Goal: Find specific page/section: Find specific page/section

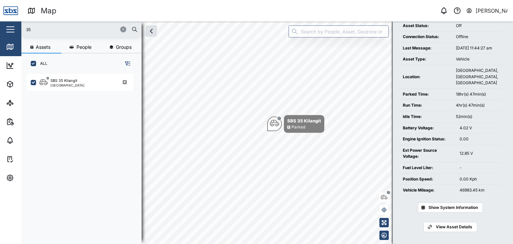
drag, startPoint x: 44, startPoint y: 30, endPoint x: 17, endPoint y: 30, distance: 26.4
click at [17, 30] on div "Map 0 Vijay Kumar Close Map Dashboard Assets ATS Camera Generator Personnel Tan…" at bounding box center [256, 122] width 513 height 244
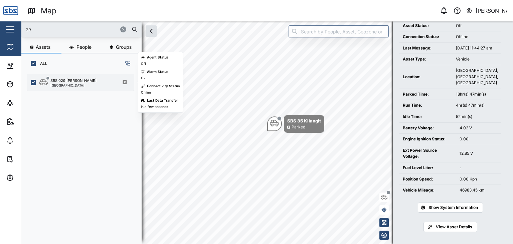
click at [73, 86] on div "[GEOGRAPHIC_DATA]" at bounding box center [73, 85] width 46 height 3
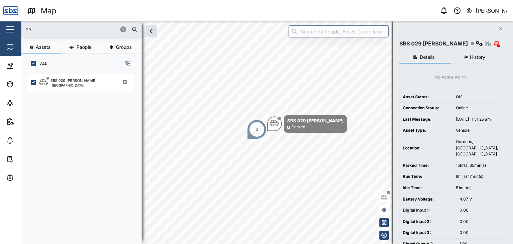
drag, startPoint x: 44, startPoint y: 31, endPoint x: 11, endPoint y: 31, distance: 33.1
click at [11, 31] on div "Map 0 Vijay Kumar Close Map Dashboard Assets ATS Camera Generator Personnel Tan…" at bounding box center [256, 122] width 513 height 244
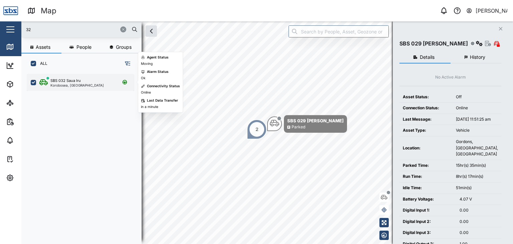
click at [78, 84] on div "Korobosea, [GEOGRAPHIC_DATA]" at bounding box center [76, 85] width 53 height 3
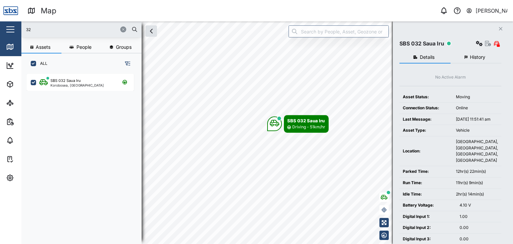
drag, startPoint x: 32, startPoint y: 29, endPoint x: 24, endPoint y: 29, distance: 7.7
click at [24, 29] on div "32" at bounding box center [81, 29] width 120 height 16
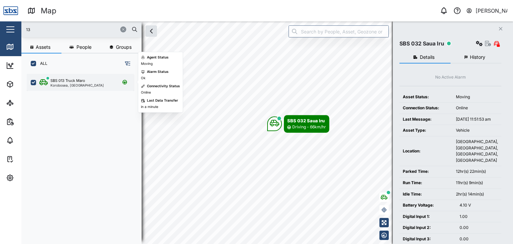
click at [75, 87] on div "SBS 013 Truck Maro Korobosea, [GEOGRAPHIC_DATA]" at bounding box center [80, 82] width 107 height 17
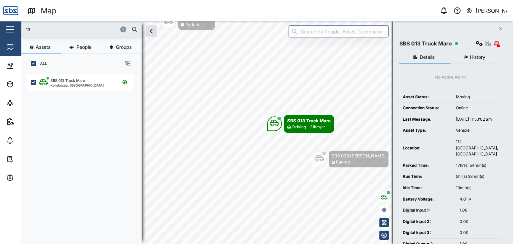
drag, startPoint x: 35, startPoint y: 32, endPoint x: 12, endPoint y: 28, distance: 23.4
click at [12, 28] on div "Map 0 Vijay Kumar Close Map Dashboard Assets ATS Camera Generator Personnel Tan…" at bounding box center [256, 122] width 513 height 244
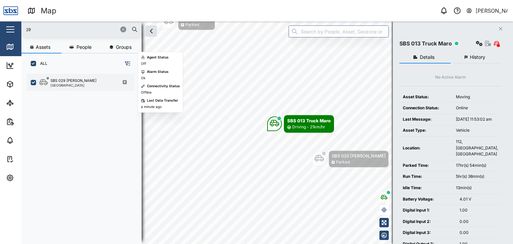
click at [64, 85] on div "[GEOGRAPHIC_DATA]" at bounding box center [73, 85] width 46 height 3
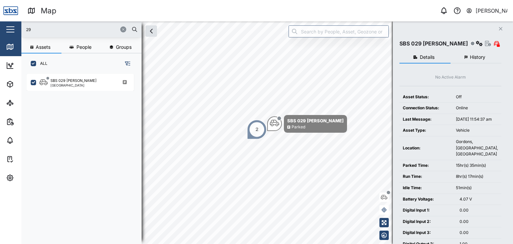
drag, startPoint x: 30, startPoint y: 31, endPoint x: 9, endPoint y: 26, distance: 21.7
click at [9, 26] on div "Map 0 Vijay Kumar Close Map Dashboard Assets ATS Camera Generator Personnel Tan…" at bounding box center [256, 122] width 513 height 244
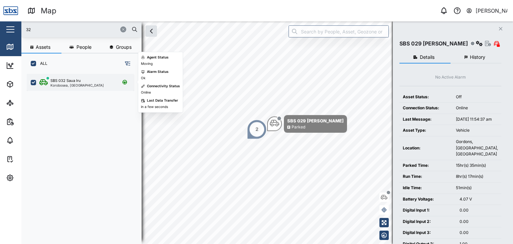
click at [63, 84] on div "Korobosea, [GEOGRAPHIC_DATA]" at bounding box center [76, 85] width 53 height 3
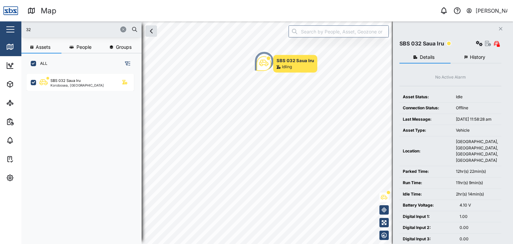
drag, startPoint x: 32, startPoint y: 31, endPoint x: 10, endPoint y: 29, distance: 22.1
click at [10, 29] on div "Map 0 Vijay Kumar Close Map Dashboard Assets ATS Camera Generator Personnel Tan…" at bounding box center [256, 122] width 513 height 244
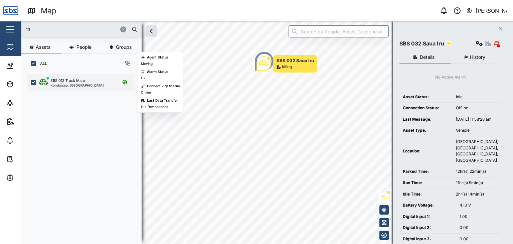
click at [77, 84] on div "Korobosea, [GEOGRAPHIC_DATA]" at bounding box center [76, 85] width 53 height 3
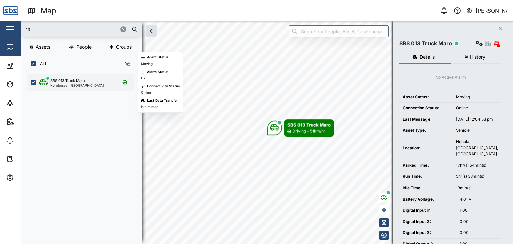
click at [57, 81] on div "SBS 013 Truck Maro" at bounding box center [67, 81] width 35 height 6
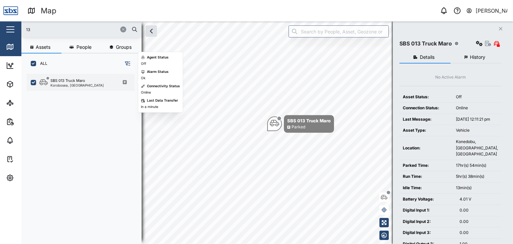
click at [76, 84] on div "Korobosea, [GEOGRAPHIC_DATA]" at bounding box center [76, 85] width 53 height 3
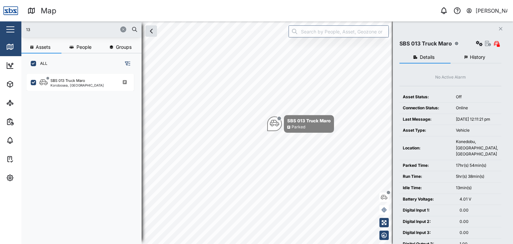
drag, startPoint x: 35, startPoint y: 28, endPoint x: 14, endPoint y: 28, distance: 20.7
click at [14, 28] on div "Map 0 Vijay Kumar Close Map Dashboard Assets ATS Camera Generator Personnel Tan…" at bounding box center [256, 122] width 513 height 244
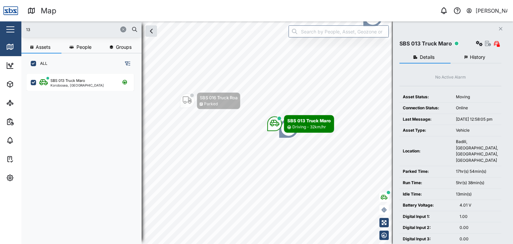
click at [40, 32] on input "13" at bounding box center [81, 29] width 112 height 10
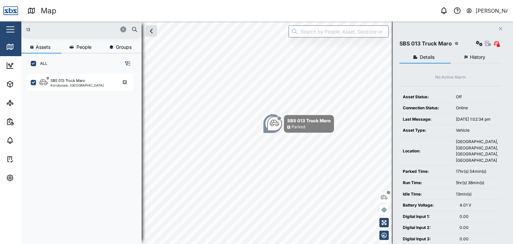
drag, startPoint x: 60, startPoint y: 28, endPoint x: 23, endPoint y: 23, distance: 37.4
click at [24, 23] on div "13" at bounding box center [81, 29] width 120 height 16
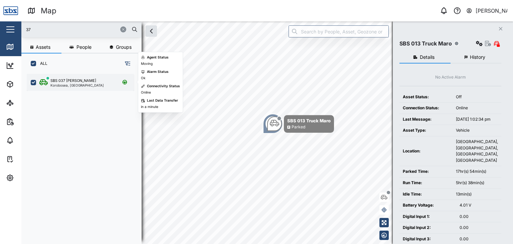
click at [68, 84] on div "Korobosea, [GEOGRAPHIC_DATA]" at bounding box center [76, 85] width 53 height 3
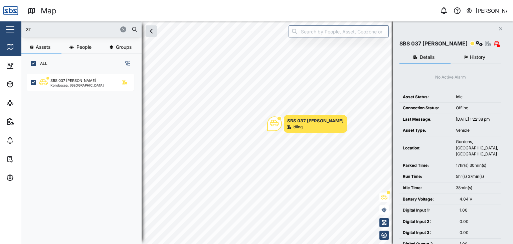
drag, startPoint x: 26, startPoint y: 27, endPoint x: 21, endPoint y: 28, distance: 4.4
click at [21, 28] on div "37" at bounding box center [81, 29] width 120 height 16
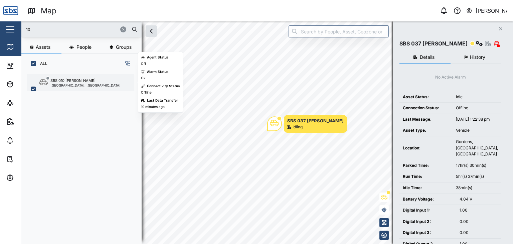
type input "10"
click at [70, 86] on div "[GEOGRAPHIC_DATA], [GEOGRAPHIC_DATA]" at bounding box center [85, 85] width 70 height 3
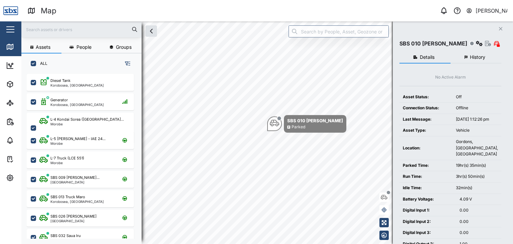
click at [49, 28] on input "text" at bounding box center [81, 29] width 112 height 10
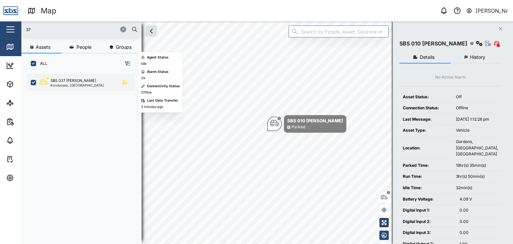
click at [79, 84] on div "Korobosea, [GEOGRAPHIC_DATA]" at bounding box center [76, 85] width 53 height 3
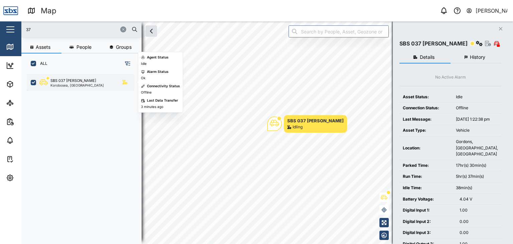
click at [59, 86] on div "Korobosea, [GEOGRAPHIC_DATA]" at bounding box center [76, 85] width 53 height 3
click at [56, 79] on div "SBS 037 [PERSON_NAME]" at bounding box center [73, 81] width 46 height 6
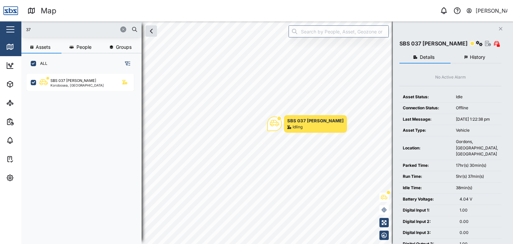
drag, startPoint x: 34, startPoint y: 32, endPoint x: 20, endPoint y: 32, distance: 14.1
click at [20, 32] on div "Map 0 Vijay Kumar Close Map Dashboard Assets ATS Camera Generator Personnel Tan…" at bounding box center [256, 122] width 513 height 244
type input "32"
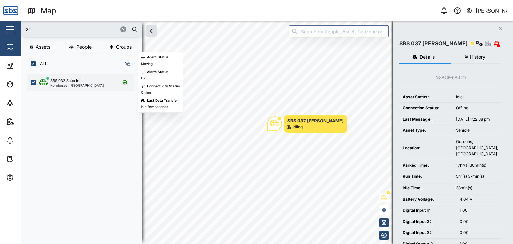
click at [74, 81] on div "SBS 032 Saua Iru" at bounding box center [65, 81] width 30 height 6
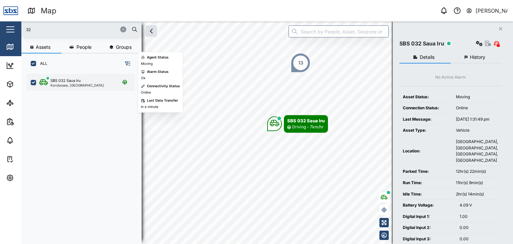
click at [81, 84] on div "Korobosea, [GEOGRAPHIC_DATA]" at bounding box center [76, 85] width 53 height 3
click at [65, 84] on div "Korobosea, [GEOGRAPHIC_DATA]" at bounding box center [76, 85] width 53 height 3
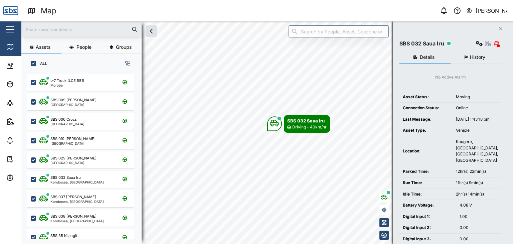
click at [36, 34] on input "text" at bounding box center [81, 29] width 112 height 10
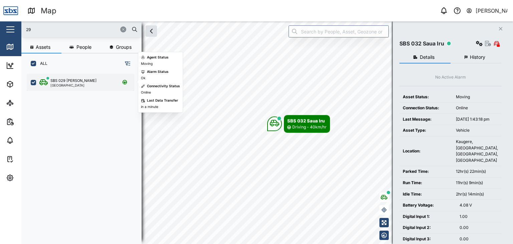
click at [59, 82] on div "SBS 029 [PERSON_NAME]" at bounding box center [73, 81] width 46 height 6
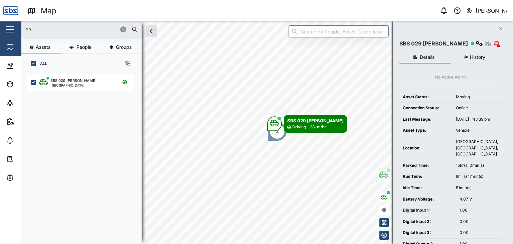
drag, startPoint x: 46, startPoint y: 28, endPoint x: 21, endPoint y: 25, distance: 25.9
click at [21, 25] on div "Map 0 Vijay Kumar Close Map Dashboard Assets ATS Camera Generator Personnel Tan…" at bounding box center [256, 122] width 513 height 244
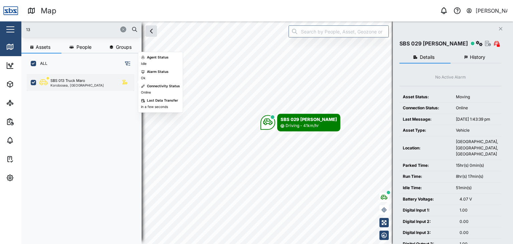
click at [65, 84] on div "Korobosea, [GEOGRAPHIC_DATA]" at bounding box center [76, 85] width 53 height 3
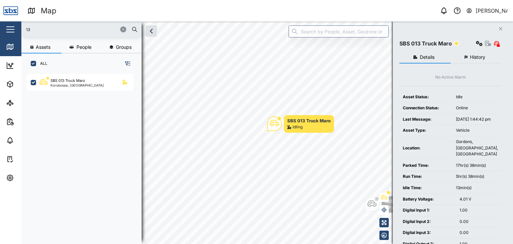
drag, startPoint x: 39, startPoint y: 27, endPoint x: 12, endPoint y: 28, distance: 26.8
click at [12, 28] on div "Map 0 Vijay Kumar Close Map Dashboard Assets ATS Camera Generator Personnel Tan…" at bounding box center [256, 122] width 513 height 244
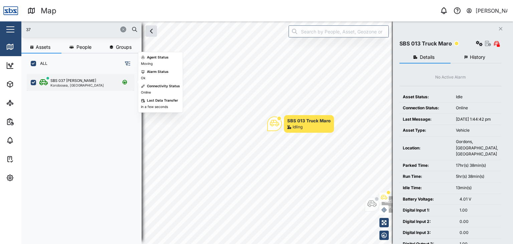
click at [68, 84] on div "Korobosea, [GEOGRAPHIC_DATA]" at bounding box center [76, 85] width 53 height 3
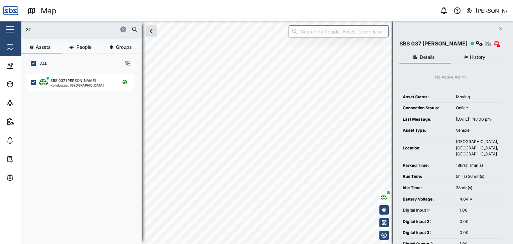
drag, startPoint x: 32, startPoint y: 31, endPoint x: 18, endPoint y: 31, distance: 13.4
click at [18, 31] on div "Map 0 Vijay Kumar Close Map Dashboard Assets ATS Camera Generator Personnel Tan…" at bounding box center [256, 122] width 513 height 244
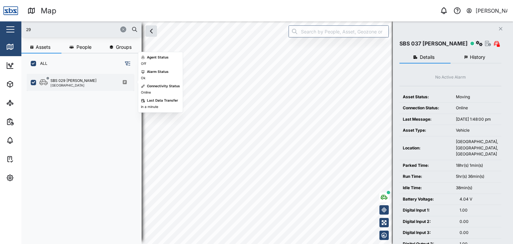
click at [56, 82] on div "SBS 029 [PERSON_NAME]" at bounding box center [73, 81] width 46 height 6
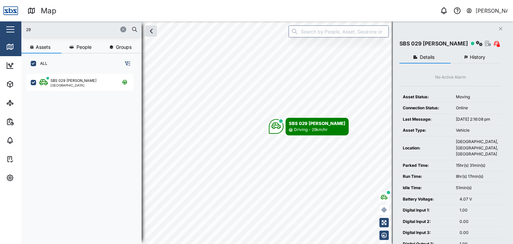
drag, startPoint x: 20, startPoint y: 27, endPoint x: 9, endPoint y: 27, distance: 10.7
click at [9, 27] on div "Map 0 Vijay Kumar Close Map Dashboard Assets ATS Camera Generator Personnel Tan…" at bounding box center [256, 122] width 513 height 244
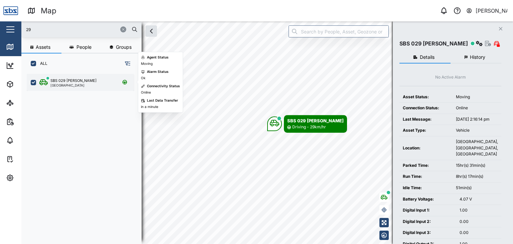
click at [77, 84] on div "[GEOGRAPHIC_DATA]" at bounding box center [73, 85] width 46 height 3
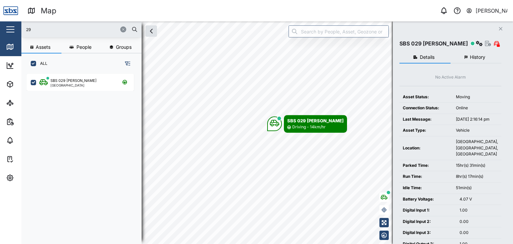
drag, startPoint x: 39, startPoint y: 29, endPoint x: 13, endPoint y: 28, distance: 26.1
click at [13, 28] on div "Map 0 Vijay Kumar Close Map Dashboard Assets ATS Camera Generator Personnel Tan…" at bounding box center [256, 122] width 513 height 244
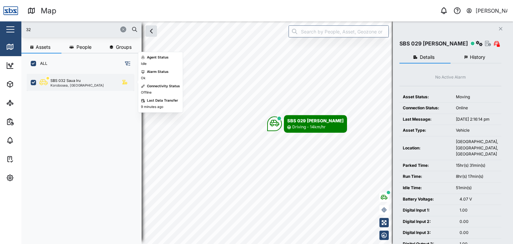
click at [57, 84] on div "Korobosea, [GEOGRAPHIC_DATA]" at bounding box center [76, 85] width 53 height 3
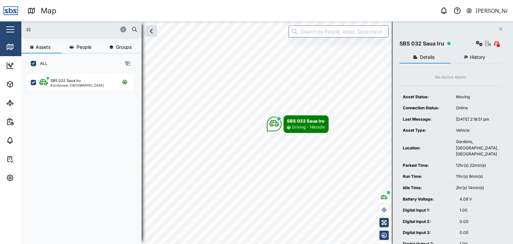
drag, startPoint x: 47, startPoint y: 30, endPoint x: 0, endPoint y: 22, distance: 47.4
click at [0, 22] on div "Map 0 Vijay Kumar Close Map Dashboard Assets ATS Camera Generator Personnel Tan…" at bounding box center [256, 122] width 513 height 244
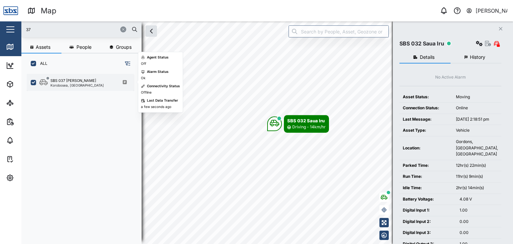
click at [70, 82] on div "SBS 037 [PERSON_NAME]" at bounding box center [73, 81] width 46 height 6
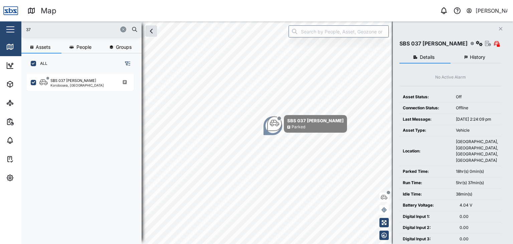
click at [15, 28] on div "Map 0 Vijay Kumar Close Map Dashboard Assets ATS Camera Generator Personnel Tan…" at bounding box center [256, 122] width 513 height 244
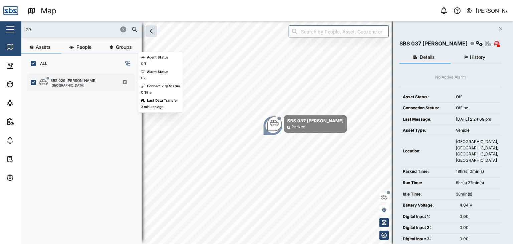
click at [66, 87] on div "[GEOGRAPHIC_DATA]" at bounding box center [73, 85] width 46 height 3
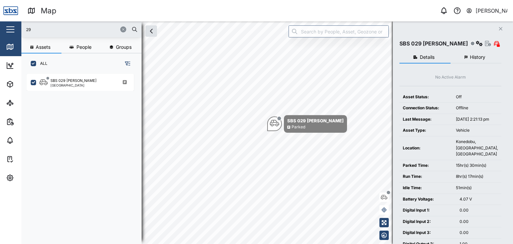
drag, startPoint x: 41, startPoint y: 30, endPoint x: 11, endPoint y: 32, distance: 30.2
click at [11, 32] on div "Map 0 Vijay Kumar Close Map Dashboard Assets ATS Camera Generator Personnel Tan…" at bounding box center [256, 122] width 513 height 244
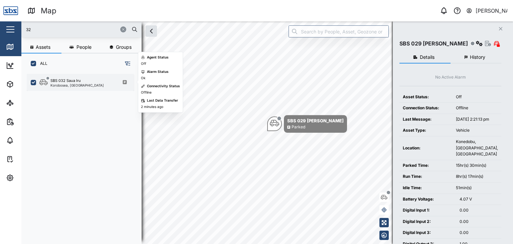
click at [67, 87] on div "SBS 032 Saua Iru Korobosea, [GEOGRAPHIC_DATA]" at bounding box center [80, 82] width 107 height 17
click at [73, 82] on div "SBS 032 Saua Iru" at bounding box center [65, 81] width 30 height 6
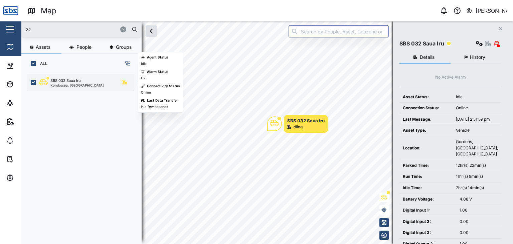
click at [64, 81] on div "SBS 032 Saua Iru" at bounding box center [65, 81] width 30 height 6
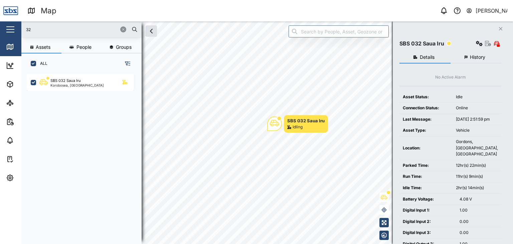
click at [46, 29] on input "32" at bounding box center [81, 29] width 112 height 10
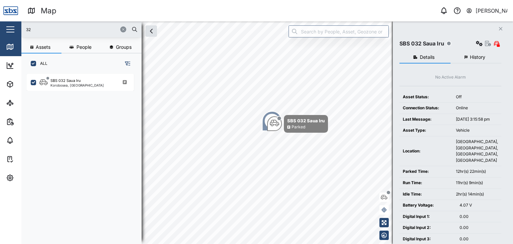
drag, startPoint x: 33, startPoint y: 28, endPoint x: 15, endPoint y: 29, distance: 18.4
click at [15, 29] on div "Map 0 Vijay Kumar Close Map Dashboard Assets ATS Camera Generator Personnel Tan…" at bounding box center [256, 122] width 513 height 244
type input "14"
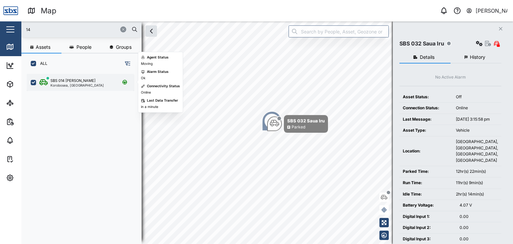
click at [76, 79] on div "SBS 014 Henry" at bounding box center [72, 81] width 45 height 6
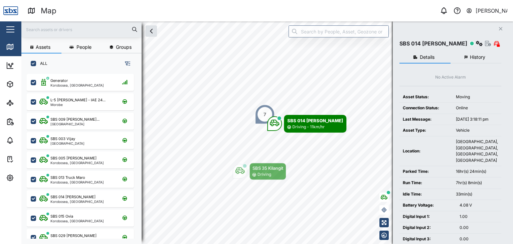
click at [41, 28] on input "text" at bounding box center [81, 29] width 112 height 10
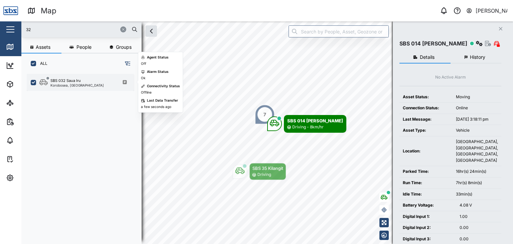
click at [77, 85] on div "Korobosea, [GEOGRAPHIC_DATA]" at bounding box center [76, 85] width 53 height 3
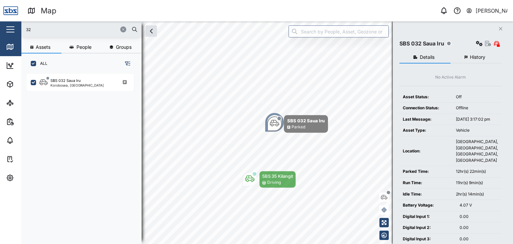
drag, startPoint x: 37, startPoint y: 31, endPoint x: 20, endPoint y: 31, distance: 17.7
click at [20, 31] on div "Map 0 [PERSON_NAME] Close Map Dashboard Assets ATS Camera Generator Personnel T…" at bounding box center [256, 122] width 513 height 244
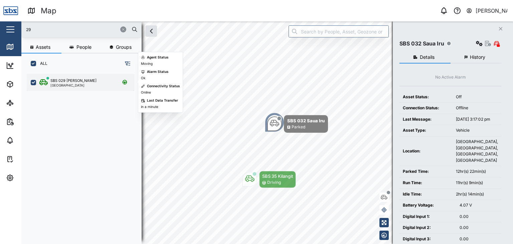
click at [59, 82] on div "SBS 029 Morlie I" at bounding box center [73, 81] width 46 height 6
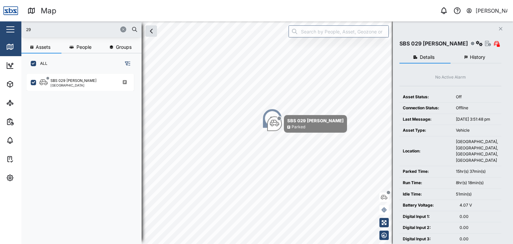
drag, startPoint x: 31, startPoint y: 32, endPoint x: 8, endPoint y: 27, distance: 23.8
click at [8, 27] on div "Map 0 Vijay Kumar Close Map Dashboard Assets ATS Camera Generator Personnel Tan…" at bounding box center [256, 122] width 513 height 244
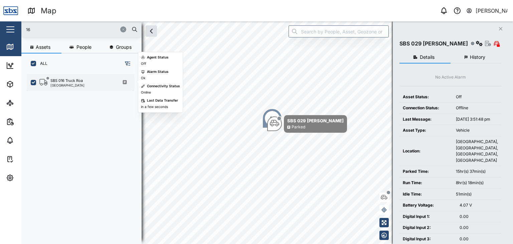
click at [74, 79] on div "SBS 016 Truck Roa" at bounding box center [66, 81] width 32 height 6
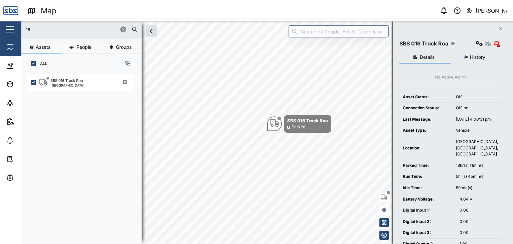
drag, startPoint x: 36, startPoint y: 29, endPoint x: 17, endPoint y: 30, distance: 19.1
click at [17, 30] on div "Map 0 Vijay Kumar Close Map Dashboard Assets ATS Camera Generator Personnel Tan…" at bounding box center [256, 122] width 513 height 244
click at [74, 30] on input "16" at bounding box center [81, 29] width 112 height 10
drag, startPoint x: 39, startPoint y: 27, endPoint x: 23, endPoint y: 23, distance: 16.5
click at [23, 23] on div "16" at bounding box center [81, 29] width 120 height 16
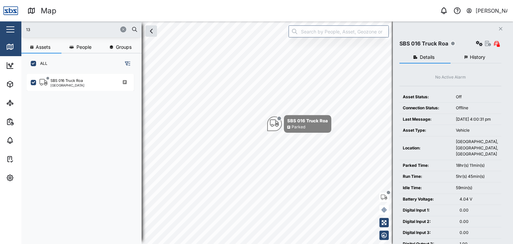
type input "13"
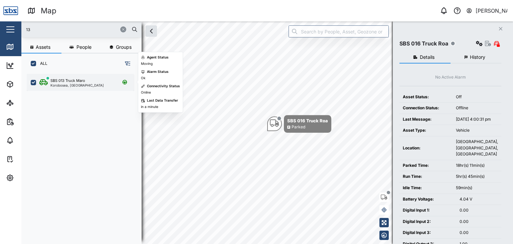
click at [66, 81] on div "SBS 013 Truck Maro" at bounding box center [67, 81] width 35 height 6
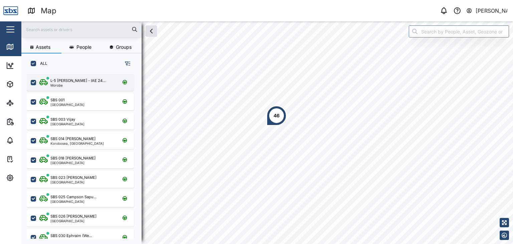
scroll to position [162, 104]
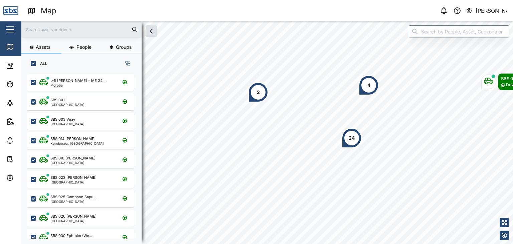
click at [53, 30] on input "text" at bounding box center [81, 29] width 112 height 10
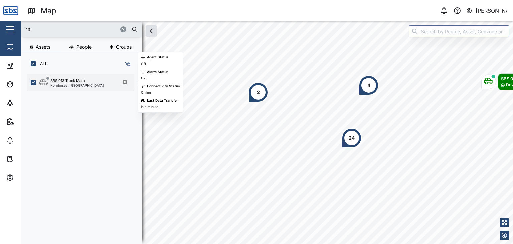
click at [82, 84] on div "Korobosea, [GEOGRAPHIC_DATA]" at bounding box center [76, 85] width 53 height 3
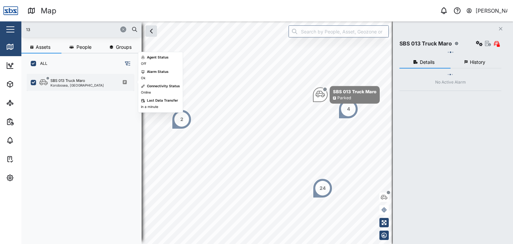
click at [69, 85] on div "Korobosea, [GEOGRAPHIC_DATA]" at bounding box center [76, 85] width 53 height 3
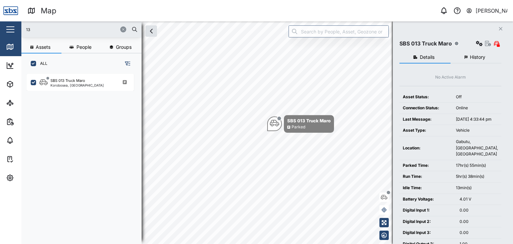
drag, startPoint x: 33, startPoint y: 30, endPoint x: 23, endPoint y: 31, distance: 10.4
click at [23, 31] on div "13" at bounding box center [81, 29] width 120 height 16
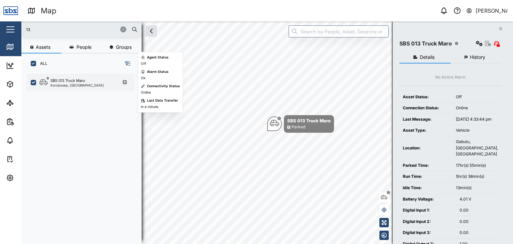
click at [79, 82] on div "SBS 013 Truck Maro" at bounding box center [67, 81] width 35 height 6
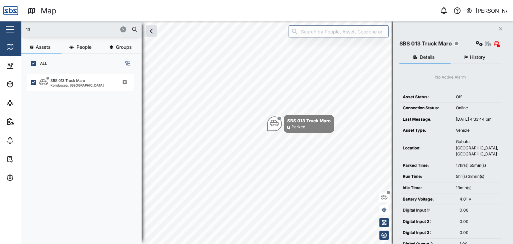
drag, startPoint x: 33, startPoint y: 29, endPoint x: 21, endPoint y: 31, distance: 12.5
click at [21, 31] on div "Map 0 [PERSON_NAME] Close Map Dashboard Assets ATS Camera Generator Personnel T…" at bounding box center [256, 122] width 513 height 244
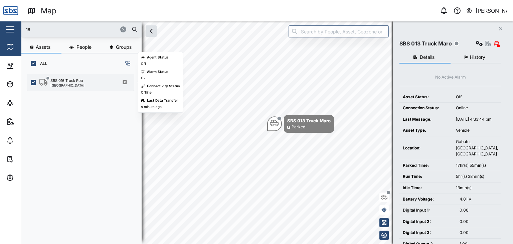
click at [58, 82] on div "SBS 016 Truck Roa" at bounding box center [66, 81] width 32 height 6
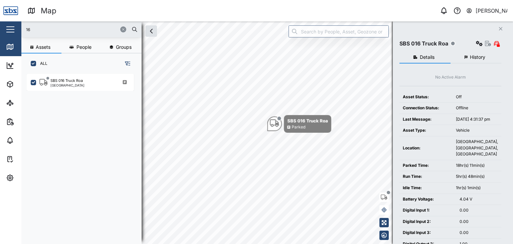
drag, startPoint x: 41, startPoint y: 29, endPoint x: 19, endPoint y: 29, distance: 21.4
click at [19, 29] on div "Map 0 [PERSON_NAME] Close Map Dashboard Assets ATS Camera Generator Personnel T…" at bounding box center [256, 122] width 513 height 244
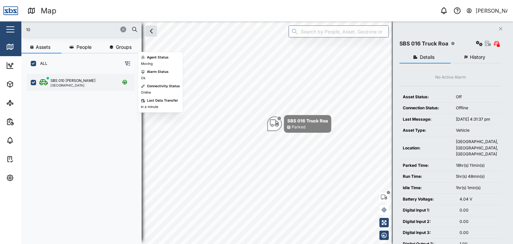
click at [56, 80] on div "SBS 010 [PERSON_NAME]" at bounding box center [72, 81] width 45 height 6
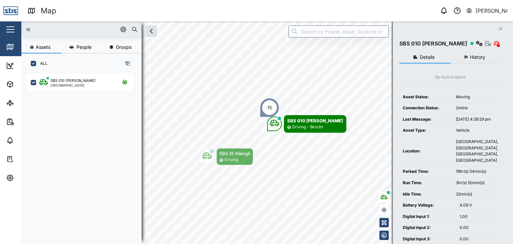
drag, startPoint x: 42, startPoint y: 27, endPoint x: 22, endPoint y: 27, distance: 19.4
click at [22, 27] on div "10" at bounding box center [81, 29] width 120 height 16
type input "16"
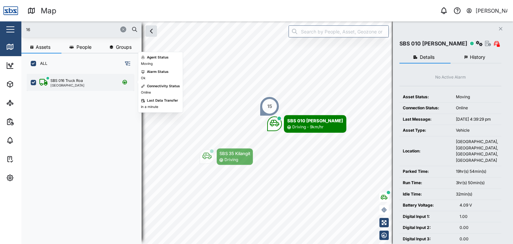
click at [72, 82] on div "SBS 016 Truck Roa" at bounding box center [66, 81] width 32 height 6
